Goal: Communication & Community: Answer question/provide support

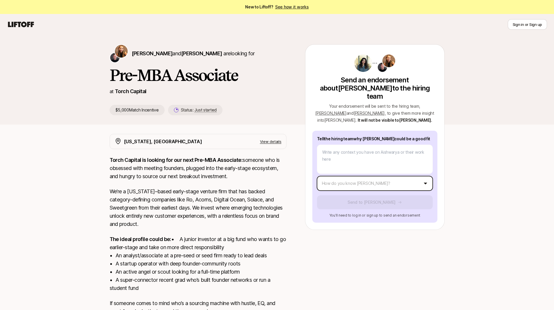
type textarea "x"
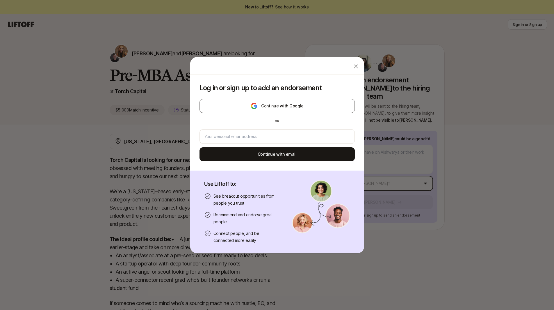
click at [338, 182] on body "New to Liftoff? See how it works Sign in or Sign up Sign in or Sign up [PERSON_…" at bounding box center [277, 155] width 554 height 310
click at [279, 140] on input "email" at bounding box center [277, 136] width 145 height 7
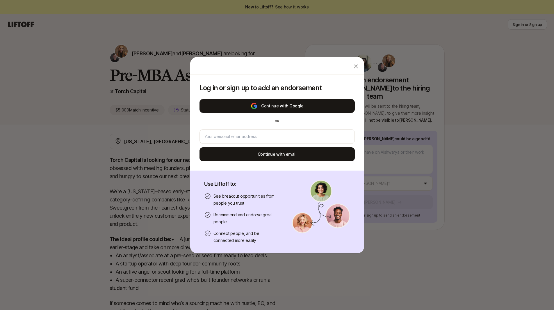
click at [282, 106] on button "Continue with Google" at bounding box center [277, 106] width 155 height 14
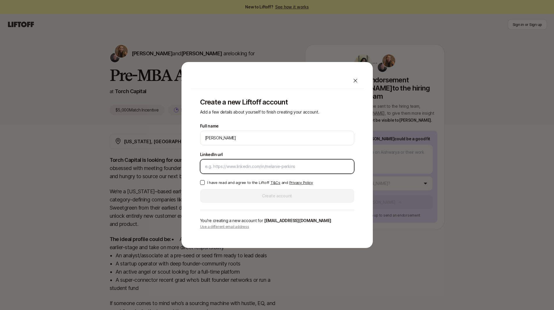
paste input "[URL][DOMAIN_NAME]"
type input "[URL][DOMAIN_NAME]"
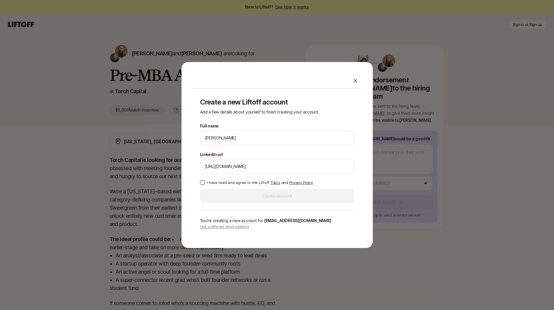
click at [196, 152] on div "Create a new Liftoff account Add a few details about yourself to finish creatin…" at bounding box center [277, 164] width 173 height 150
click at [203, 181] on button "I have read and agree to the Liftoff T&Cs and Privacy Policy" at bounding box center [202, 182] width 5 height 5
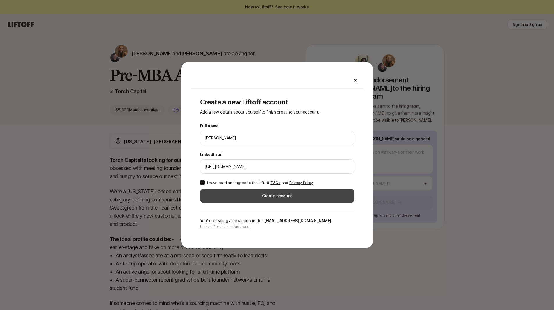
click at [223, 190] on button "Create account" at bounding box center [277, 196] width 154 height 14
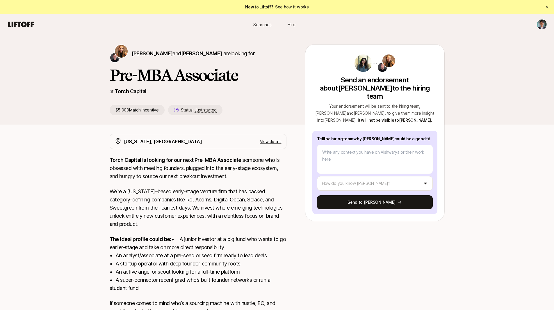
type textarea "x"
type textarea "A"
type textarea "x"
type textarea "Ai"
type textarea "x"
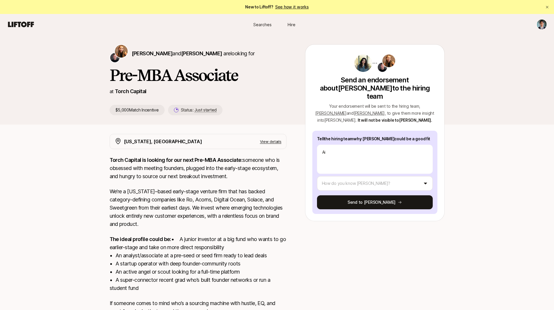
type textarea "Ais"
type textarea "x"
type textarea "Aish"
type textarea "x"
type textarea "Aishw"
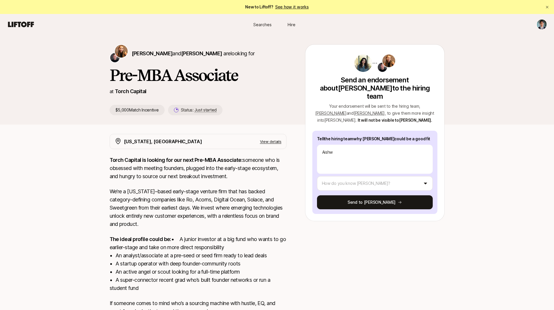
type textarea "x"
type textarea "Aishwa"
type textarea "x"
type textarea "[PERSON_NAME]"
type textarea "x"
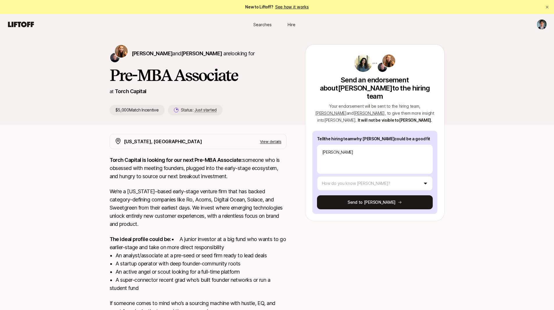
type textarea "[PERSON_NAME]"
type textarea "x"
type textarea "[PERSON_NAME]"
type textarea "x"
type textarea "[PERSON_NAME]"
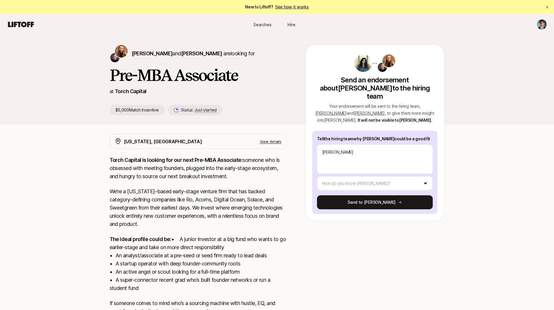
type textarea "x"
type textarea "Aishwarya is"
type textarea "x"
type textarea "Aishwarya is"
type textarea "x"
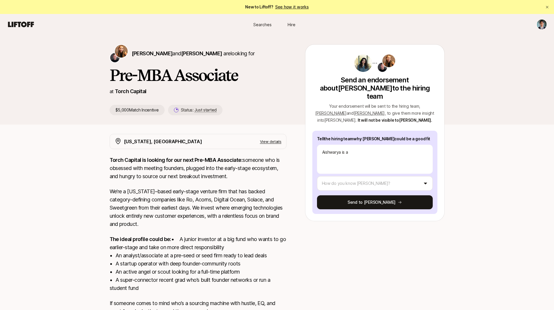
type textarea "Aishwarya is a"
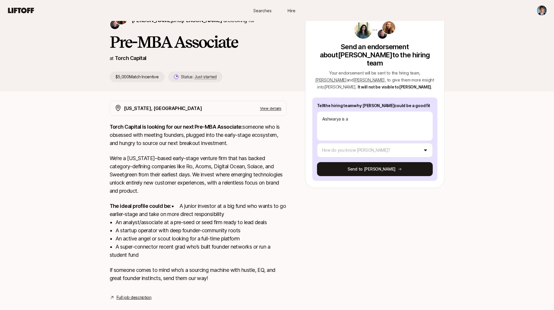
scroll to position [51, 0]
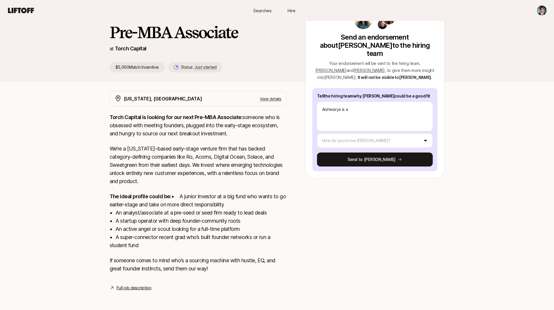
type textarea "x"
type textarea "[PERSON_NAME] is a s"
type textarea "x"
type textarea "Aishwarya is a st"
type textarea "x"
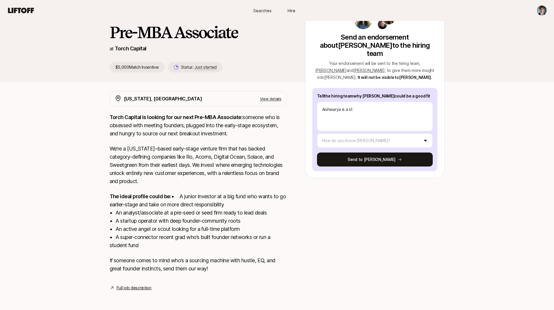
type textarea "[PERSON_NAME] is a str"
type textarea "x"
type textarea "[PERSON_NAME] is a stro"
type textarea "x"
type textarea "[PERSON_NAME] is a stron"
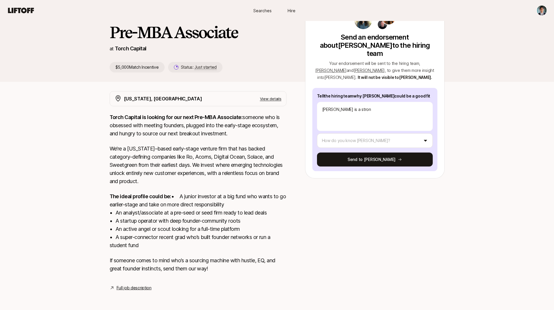
type textarea "x"
type textarea "[PERSON_NAME] is a strong"
type textarea "x"
type textarea "[PERSON_NAME] is a strong"
type textarea "x"
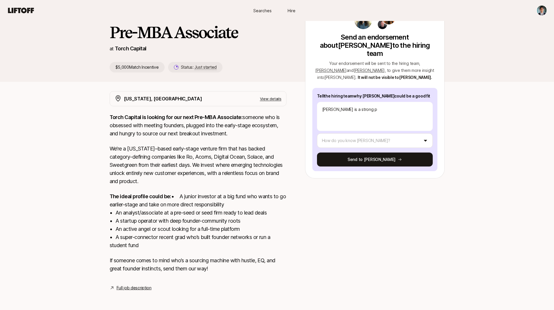
type textarea "[PERSON_NAME] is a strong pr"
type textarea "x"
type textarea "[PERSON_NAME] is a strong pre"
type textarea "x"
type textarea "[PERSON_NAME] is a strong pr"
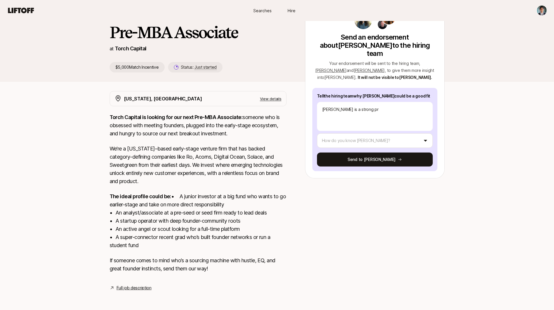
type textarea "x"
type textarea "[PERSON_NAME] is a strong pro"
type textarea "x"
type textarea "[PERSON_NAME] is a strong prof"
type textarea "x"
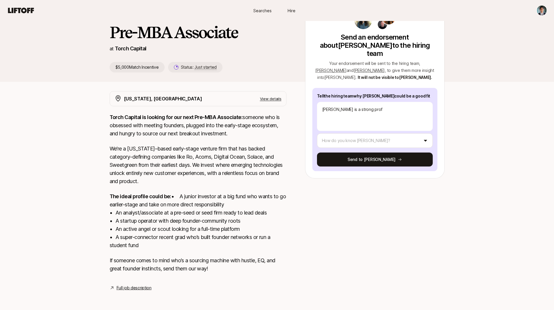
type textarea "[PERSON_NAME] is a strong profe"
type textarea "x"
type textarea "[PERSON_NAME] is a strong profes"
type textarea "x"
type textarea "[PERSON_NAME] is a strong professi"
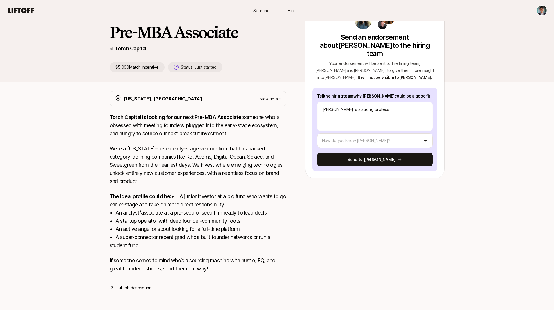
type textarea "x"
type textarea "[PERSON_NAME] is a strong professio"
type textarea "x"
type textarea "[PERSON_NAME] is a strong profession"
type textarea "x"
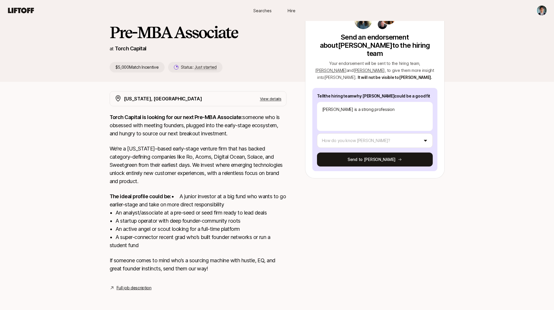
type textarea "[PERSON_NAME] is a strong professiona"
type textarea "x"
type textarea "[PERSON_NAME] is a strong professional"
type textarea "x"
type textarea "[PERSON_NAME] is a strong professional"
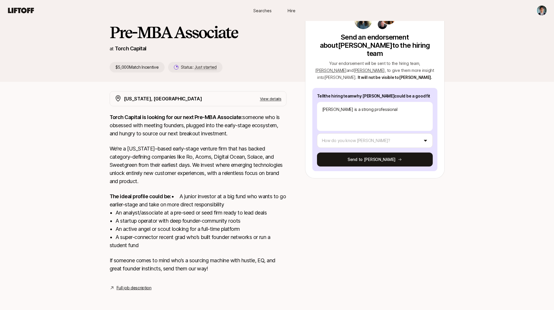
type textarea "x"
type textarea "[PERSON_NAME] is a strong professional wi"
type textarea "x"
type textarea "[PERSON_NAME] is a strong professional wit"
type textarea "x"
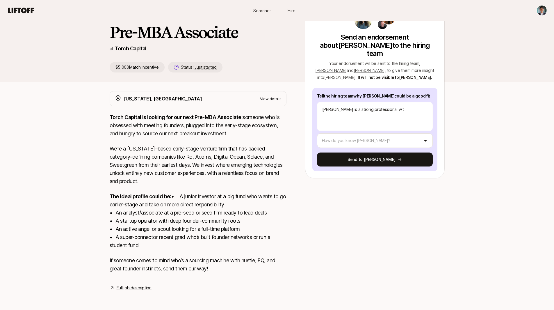
type textarea "[PERSON_NAME] is a strong professional with"
type textarea "x"
type textarea "[PERSON_NAME] is a strong professional with"
type textarea "x"
type textarea "[PERSON_NAME] is a strong professional with a"
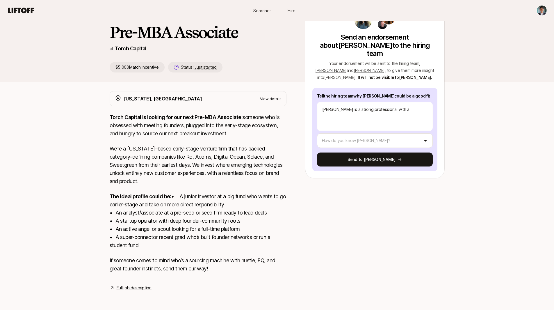
type textarea "x"
type textarea "A"
type textarea "x"
type textarea "Ai"
type textarea "x"
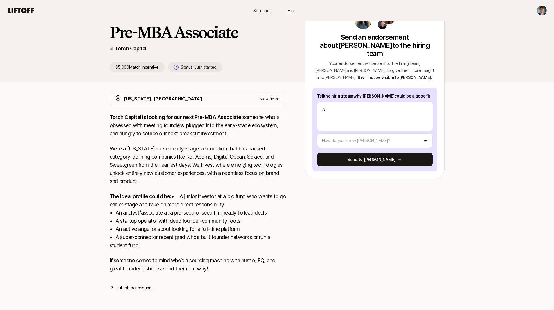
type textarea "Ais"
type textarea "x"
type textarea "Aish"
type textarea "x"
type textarea "Aishw"
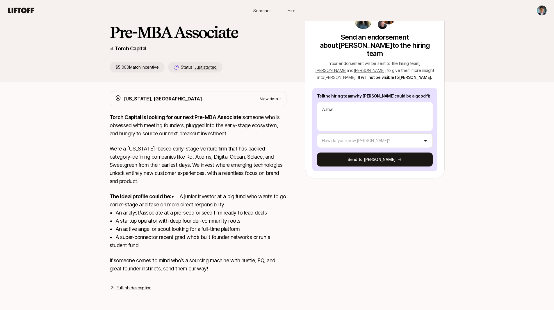
type textarea "x"
type textarea "Aishwa"
type textarea "x"
type textarea "[PERSON_NAME]"
type textarea "x"
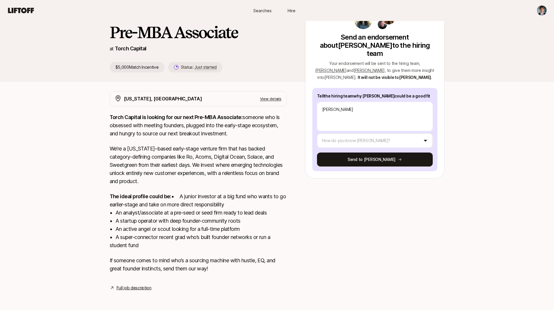
type textarea "[PERSON_NAME]"
type textarea "x"
type textarea "[PERSON_NAME]"
type textarea "x"
type textarea "[PERSON_NAME]"
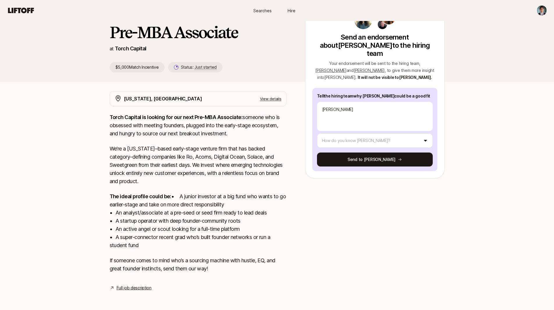
type textarea "x"
type textarea "Aishwarya is"
type textarea "x"
type textarea "Aishwarya is"
type textarea "x"
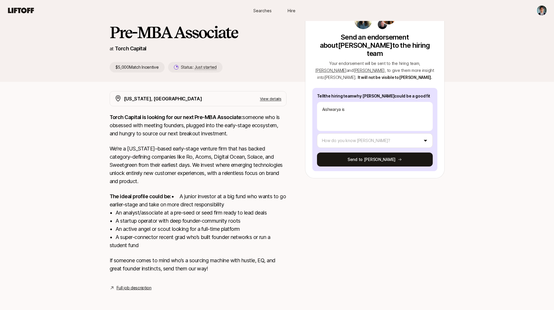
type textarea "Aishwarya is a"
type textarea "x"
type textarea "Aishwarya is a"
type textarea "x"
type textarea "[PERSON_NAME] is a p"
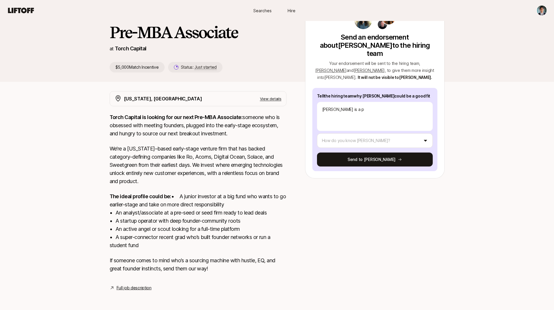
type textarea "x"
type textarea "[PERSON_NAME] is a pr"
type textarea "x"
type textarea "[PERSON_NAME] is a pro"
type textarea "x"
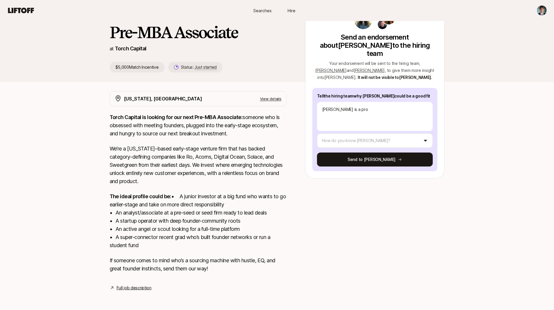
type textarea "[PERSON_NAME] is a pr"
type textarea "x"
type textarea "[PERSON_NAME] is a pro"
type textarea "x"
type textarea "[PERSON_NAME] is a prof"
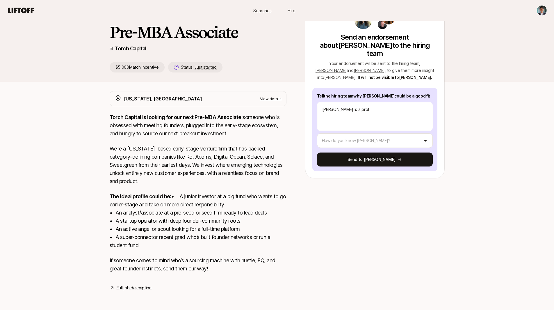
type textarea "x"
type textarea "[PERSON_NAME] is a profe"
type textarea "x"
type textarea "[PERSON_NAME] is a profes"
type textarea "x"
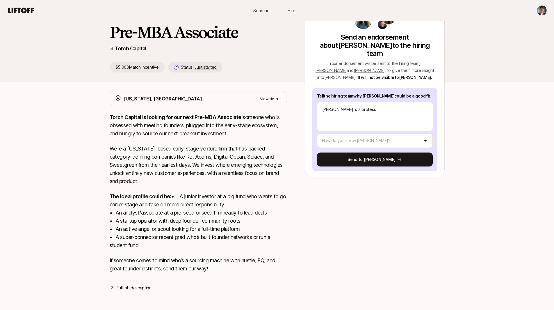
type textarea "[PERSON_NAME] is a professi"
type textarea "x"
type textarea "[PERSON_NAME] is a professio"
type textarea "x"
type textarea "[PERSON_NAME] is a profession"
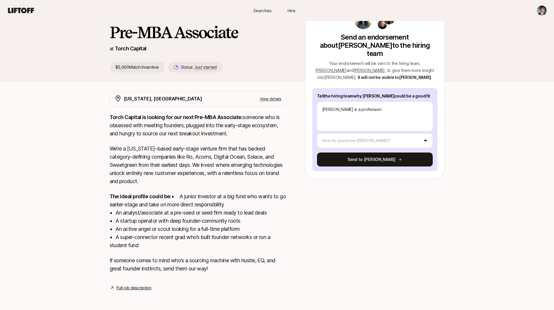
type textarea "x"
type textarea "Aishwarya is a professiona"
type textarea "x"
type textarea "[PERSON_NAME] is a professional"
type textarea "x"
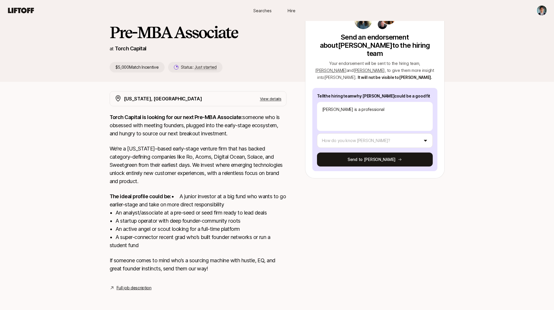
type textarea "[PERSON_NAME] is a professional w"
type textarea "x"
type textarea "[PERSON_NAME] is a professional wi"
type textarea "x"
type textarea "[PERSON_NAME] is a professional with"
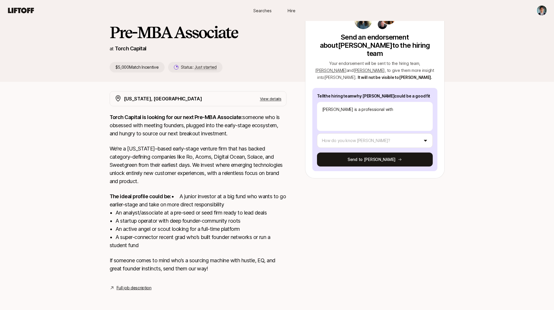
type textarea "x"
type textarea "[PERSON_NAME] is a professional with"
type textarea "x"
type textarea "[PERSON_NAME] is a professional with a"
type textarea "x"
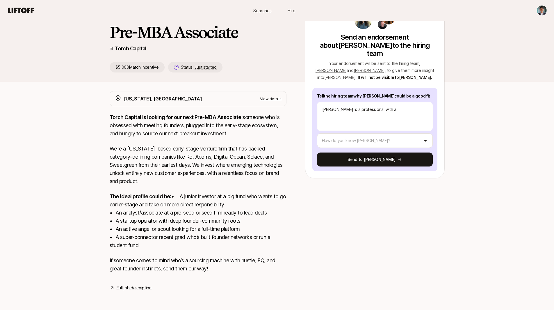
type textarea "[PERSON_NAME] is a professional with a p"
type textarea "x"
type textarea "[PERSON_NAME] is a professional with a po"
type textarea "x"
type textarea "[PERSON_NAME] is a professional with a pow"
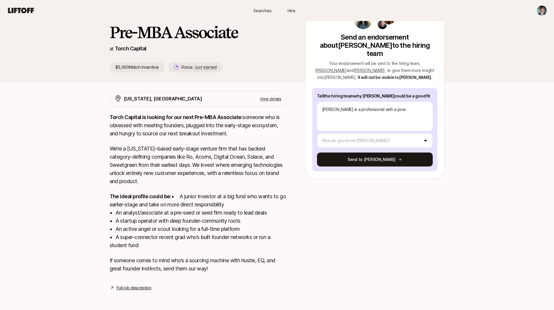
type textarea "x"
type textarea "[PERSON_NAME] is a professional with a power"
type textarea "x"
type textarea "[PERSON_NAME] is a professional with a powerf"
type textarea "x"
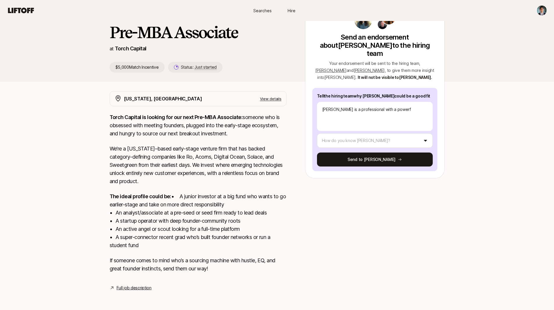
type textarea "[PERSON_NAME] is a professional with a powerfu"
type textarea "x"
type textarea "[PERSON_NAME] is a professional with a powerful"
type textarea "x"
type textarea "[PERSON_NAME] is a professional with a powerful"
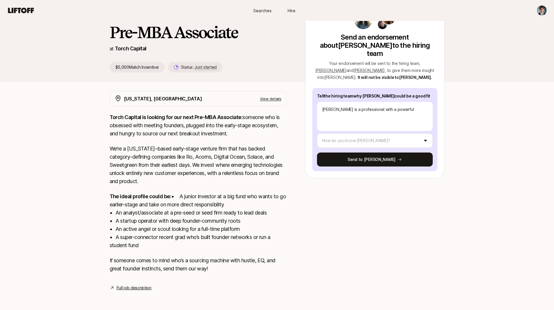
type textarea "x"
type textarea "[PERSON_NAME] is a professional with a powerful b"
type textarea "x"
type textarea "[PERSON_NAME] is a professional with a powerful ba"
type textarea "x"
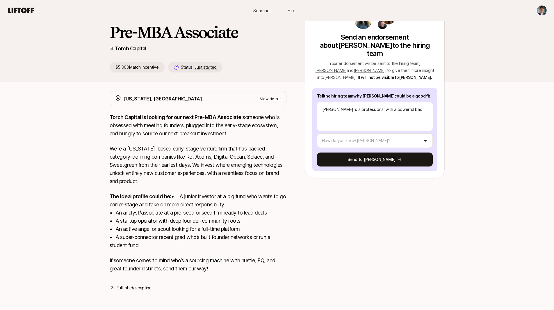
type textarea "[PERSON_NAME] is a professional with a powerful back"
type textarea "x"
type textarea "[PERSON_NAME] is a professional with a powerful backg"
type textarea "x"
type textarea "[PERSON_NAME] is a professional with a powerful backgr"
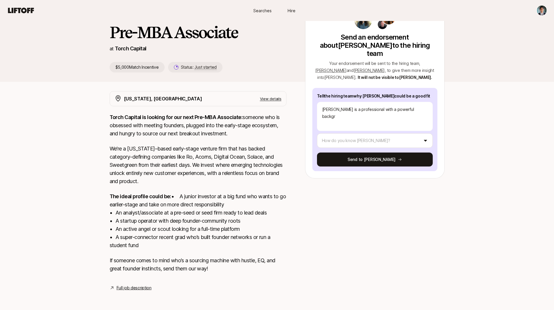
type textarea "x"
type textarea "[PERSON_NAME] is a professional with a powerful backgro"
type textarea "x"
type textarea "[PERSON_NAME] is a professional with a powerful backgrou"
type textarea "x"
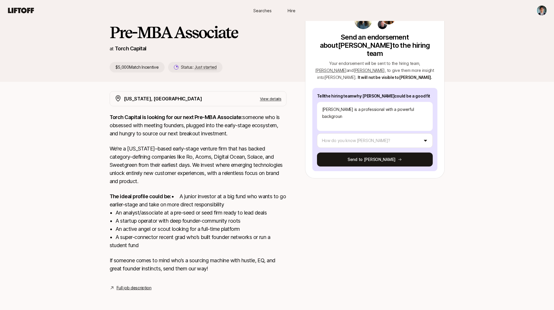
type textarea "[PERSON_NAME] is a professional with a powerful background"
type textarea "x"
type textarea "[PERSON_NAME] is a professional with a powerful background"
type textarea "x"
type textarea "[PERSON_NAME] is a professional with a powerful background o"
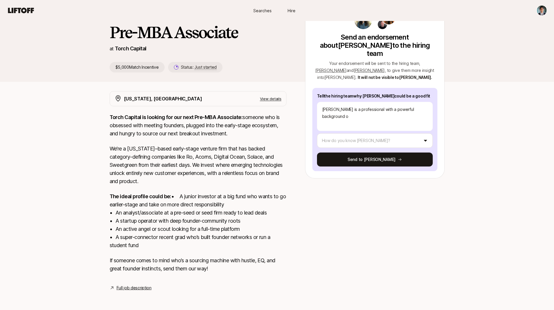
type textarea "x"
type textarea "[PERSON_NAME] is a professional with a powerful background of"
type textarea "x"
type textarea "[PERSON_NAME] is a professional with a powerful background of"
type textarea "x"
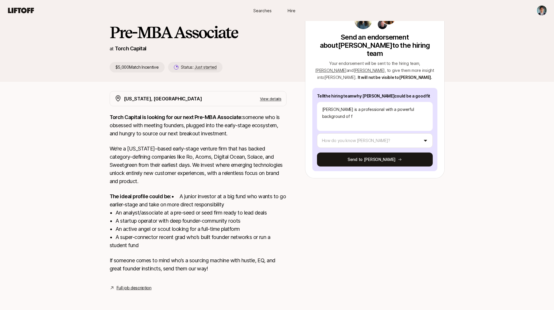
type textarea "[PERSON_NAME] is a professional with a powerful background of fo"
type textarea "x"
type textarea "[PERSON_NAME] is a professional with a powerful background of fou"
type textarea "x"
type textarea "[PERSON_NAME] is a professional with a powerful background of foun"
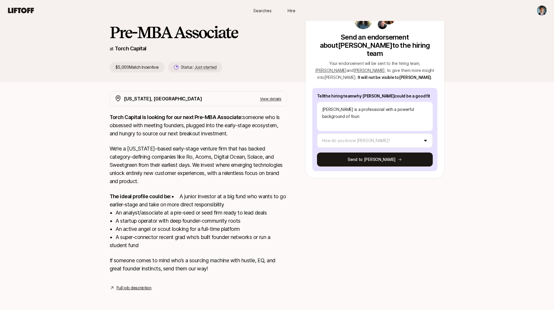
type textarea "x"
type textarea "[PERSON_NAME] is a professional with a powerful background of found"
type textarea "x"
type textarea "[PERSON_NAME] is a professional with a powerful background of foundi"
type textarea "x"
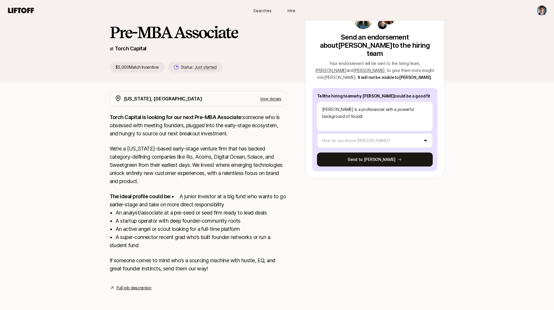
type textarea "[PERSON_NAME] is a professional with a powerful background of foundin"
type textarea "x"
type textarea "[PERSON_NAME] is a professional with a powerful background of founding"
type textarea "x"
type textarea "[PERSON_NAME] is a professional with a powerful background of founding,"
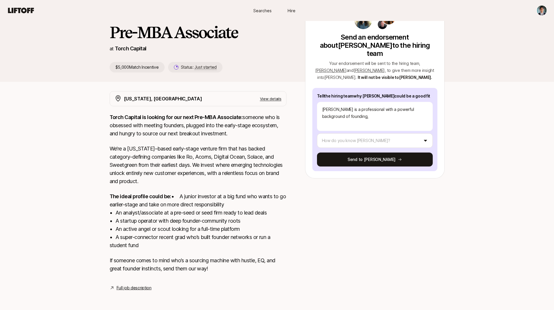
type textarea "x"
type textarea "[PERSON_NAME] is a professional with a powerful background of founding, p"
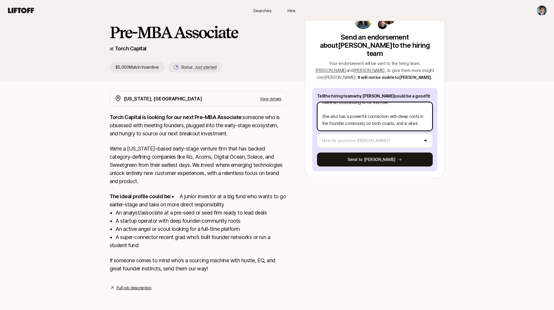
scroll to position [42, 0]
click at [388, 102] on textarea "[PERSON_NAME] is a professional with a powerful background of founding, operati…" at bounding box center [375, 116] width 116 height 29
click at [360, 108] on textarea "[PERSON_NAME] is a professional with a powerful background of founding, operati…" at bounding box center [375, 116] width 116 height 29
click at [421, 107] on textarea "[PERSON_NAME] is a professional with a powerful background of founding, operati…" at bounding box center [375, 116] width 116 height 29
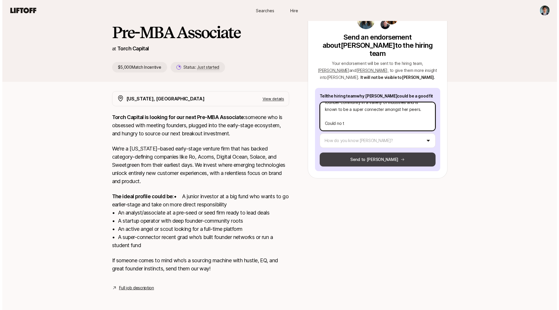
scroll to position [0, 0]
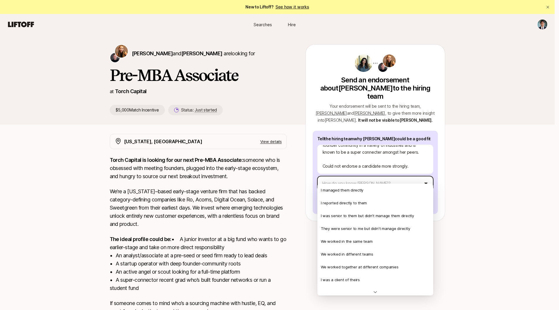
click at [356, 179] on html "New to Liftoff? See how it works Searches Hire Searches Hire [PERSON_NAME] and …" at bounding box center [279, 155] width 559 height 310
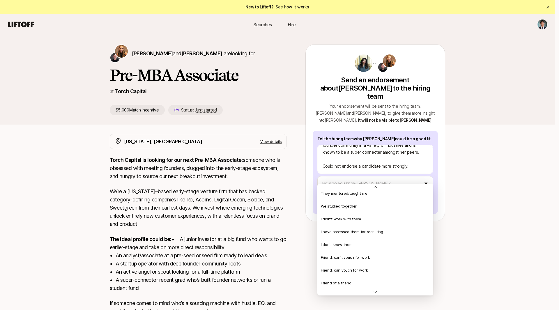
scroll to position [126, 0]
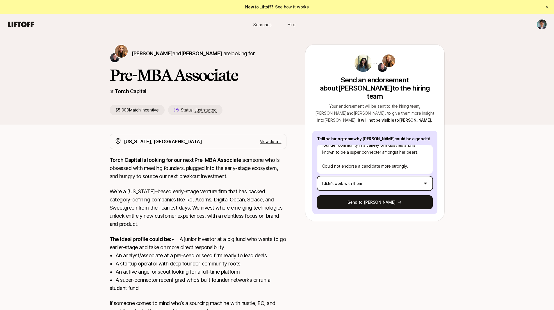
click at [376, 179] on html "New to Liftoff? See how it works Searches Hire Searches Hire [PERSON_NAME] and …" at bounding box center [277, 155] width 554 height 310
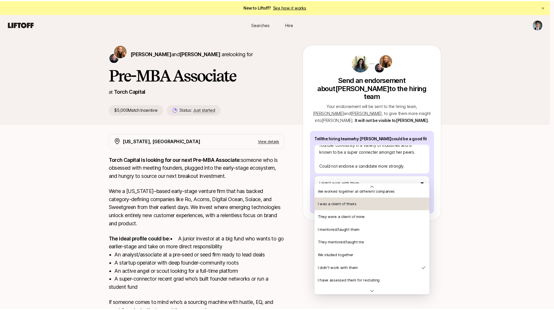
scroll to position [82, 0]
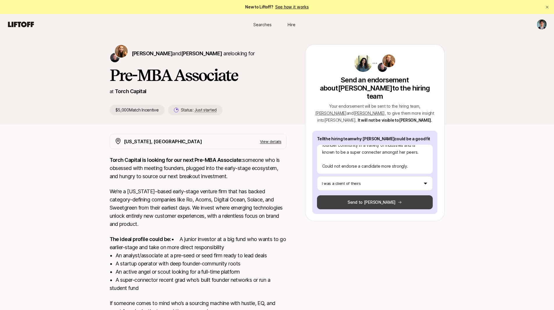
click at [360, 198] on button "Send to [PERSON_NAME]" at bounding box center [375, 202] width 116 height 14
